Goal: Information Seeking & Learning: Learn about a topic

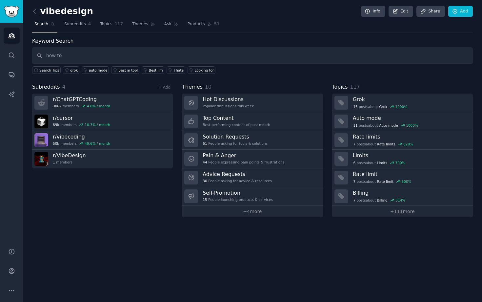
type input "how to"
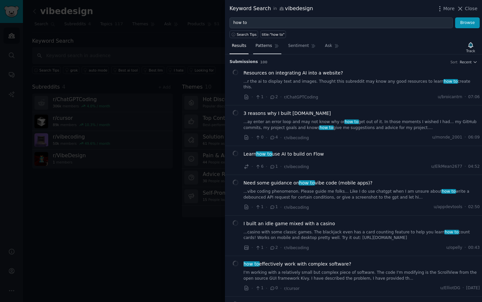
click at [265, 46] on span "Patterns" at bounding box center [264, 46] width 16 height 6
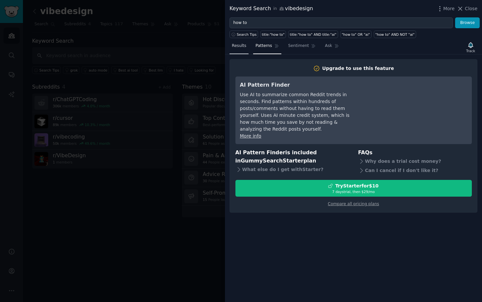
click at [240, 47] on span "Results" at bounding box center [239, 46] width 14 height 6
